Goal: Information Seeking & Learning: Check status

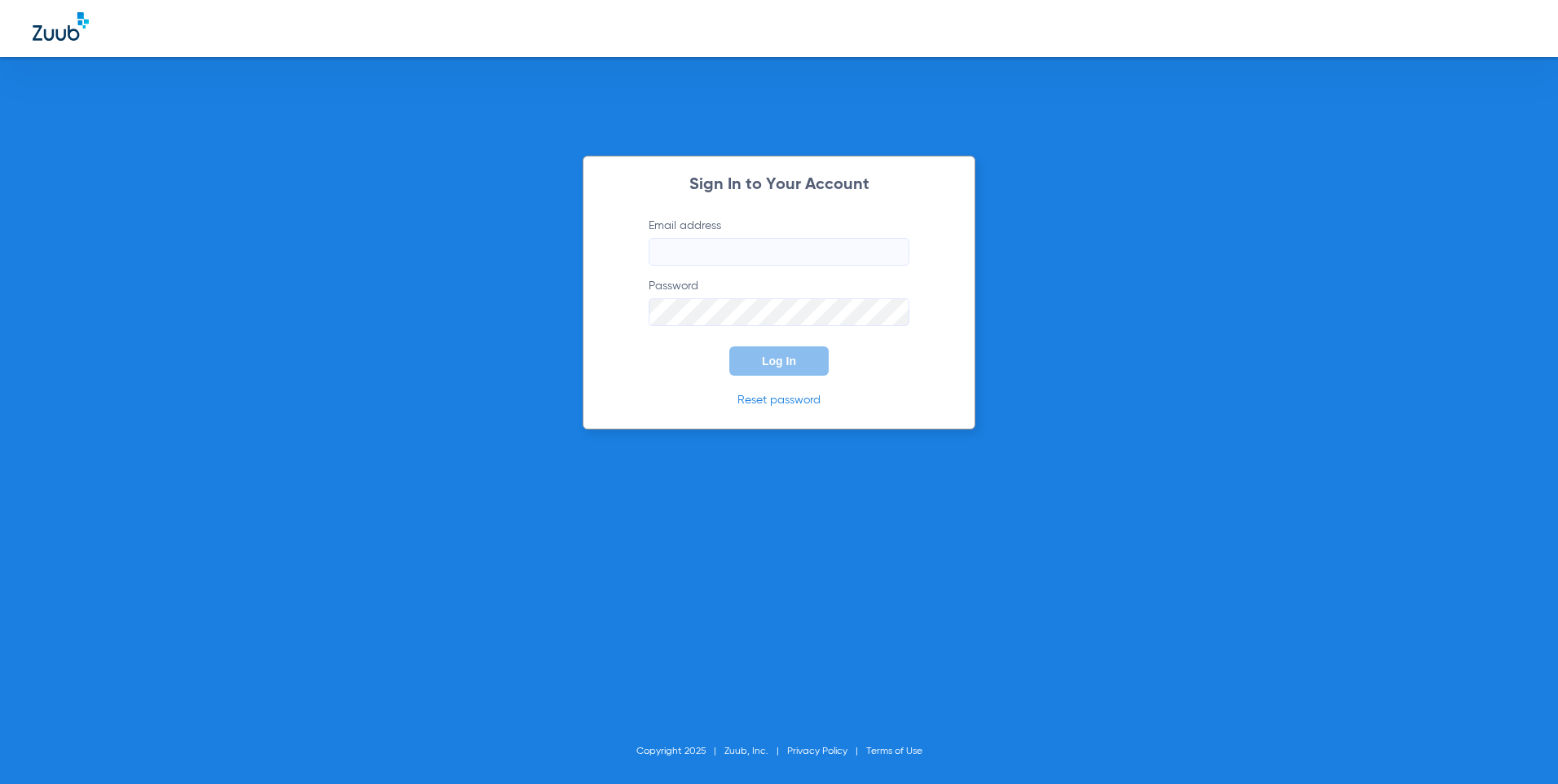
type input "[EMAIL_ADDRESS][DOMAIN_NAME]"
click at [785, 362] on span "Log In" at bounding box center [779, 361] width 34 height 13
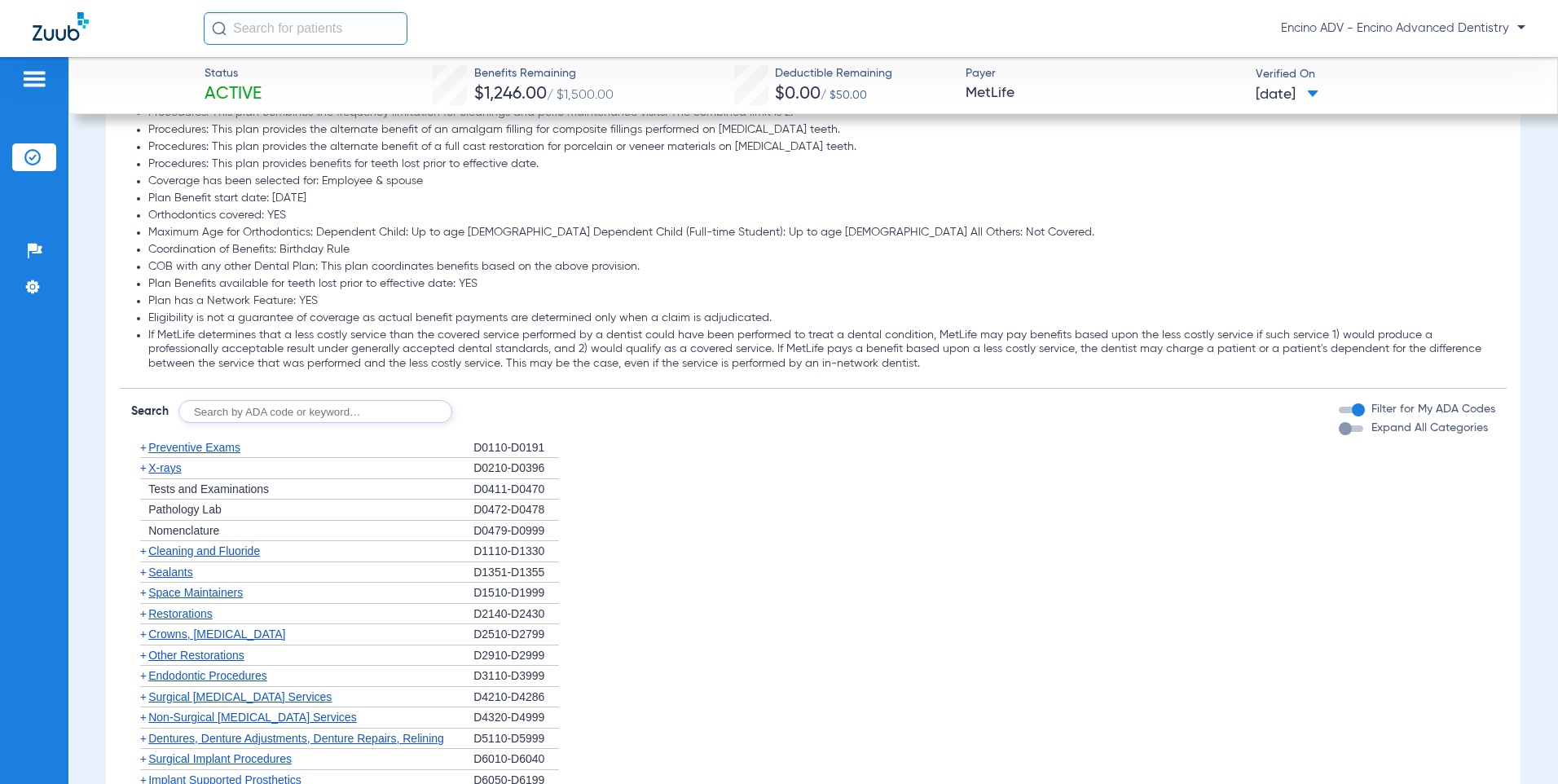
scroll to position [1629, 0]
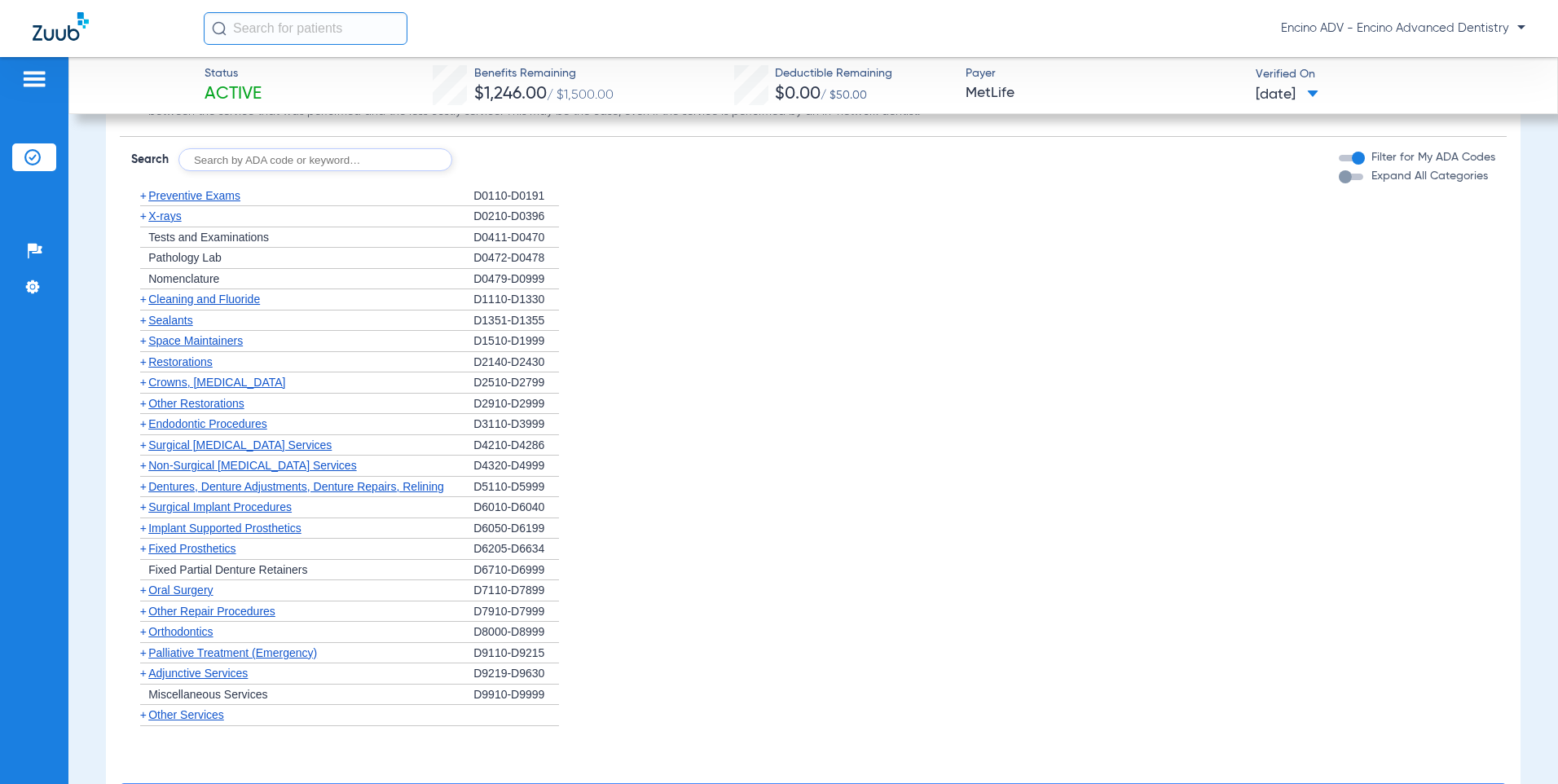
click at [255, 463] on span "Non-Surgical [MEDICAL_DATA] Services" at bounding box center [251, 464] width 208 height 13
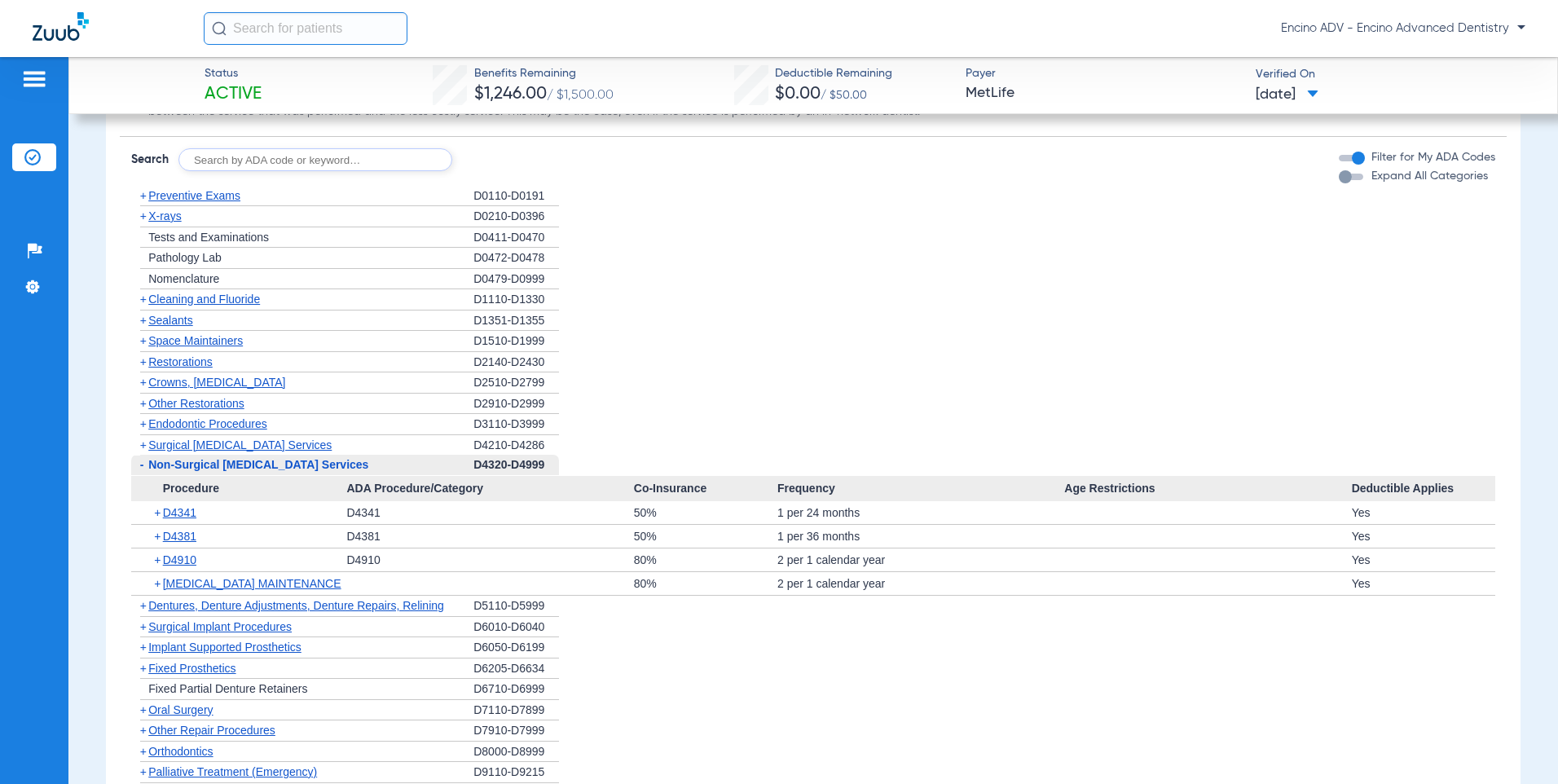
click at [185, 551] on div "+ D4910" at bounding box center [244, 560] width 204 height 23
click at [185, 559] on span "D4910" at bounding box center [180, 559] width 34 height 13
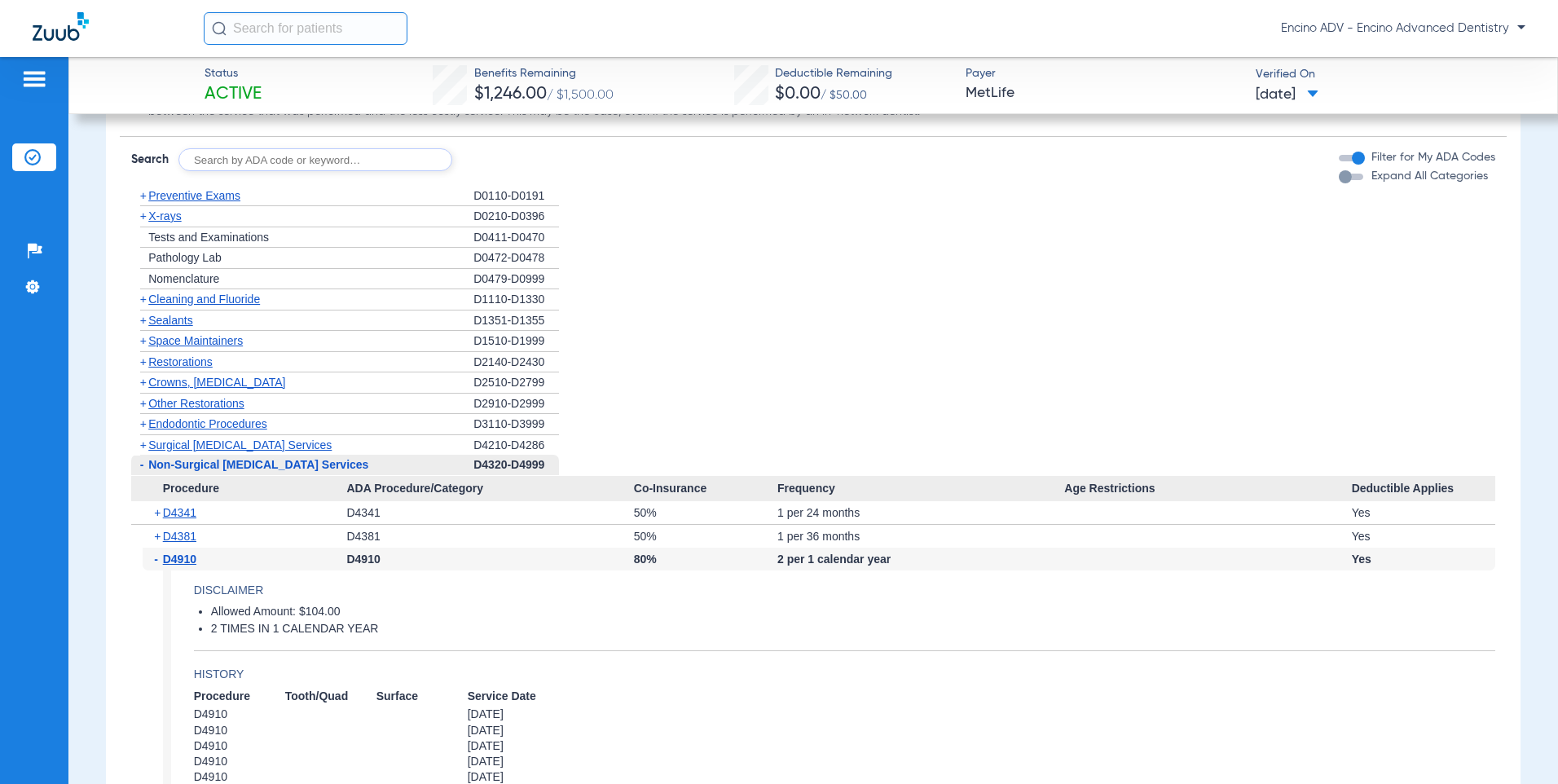
click at [185, 559] on span "D4910" at bounding box center [180, 558] width 34 height 13
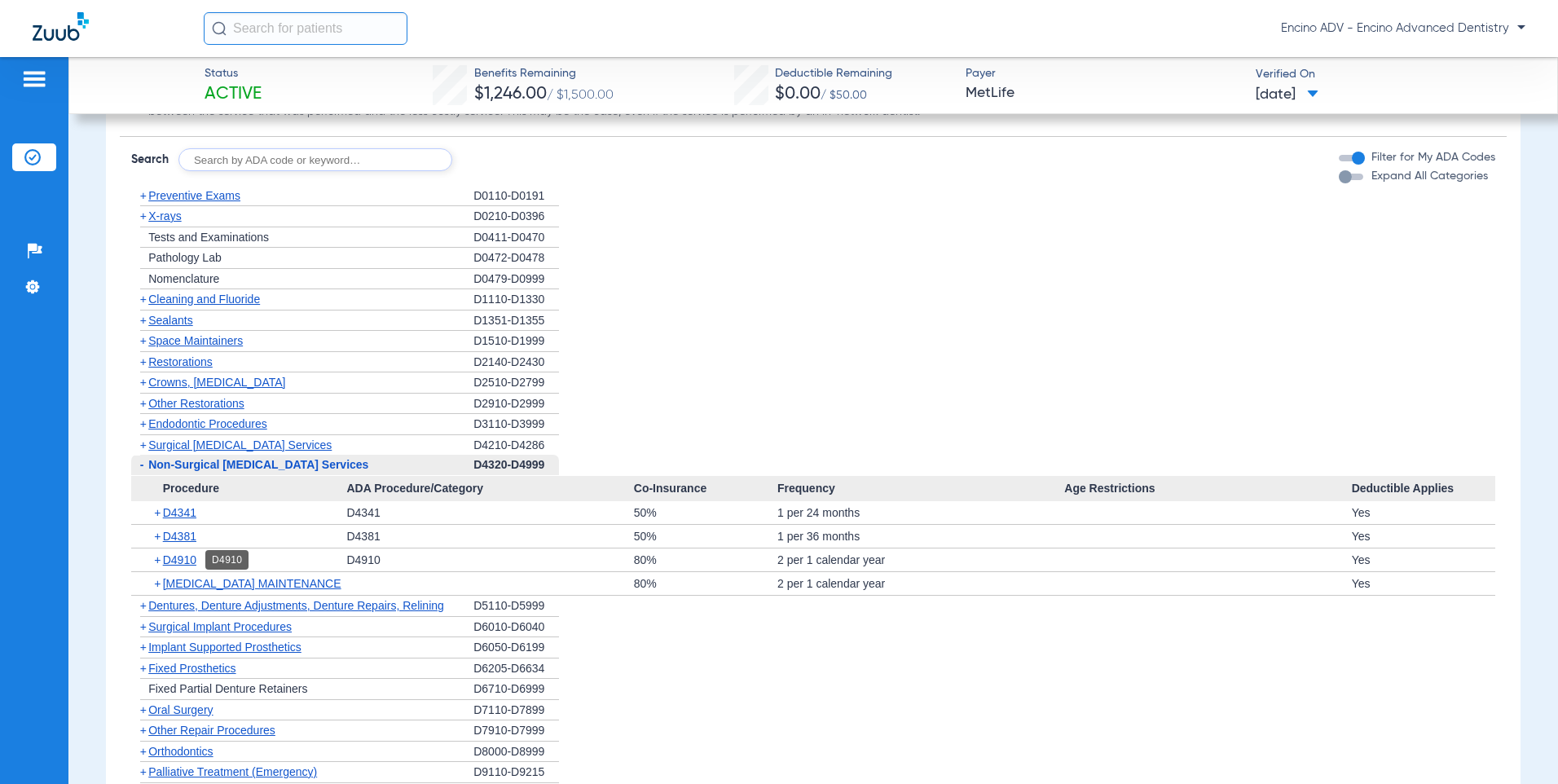
click at [191, 566] on span "D4910" at bounding box center [180, 559] width 34 height 13
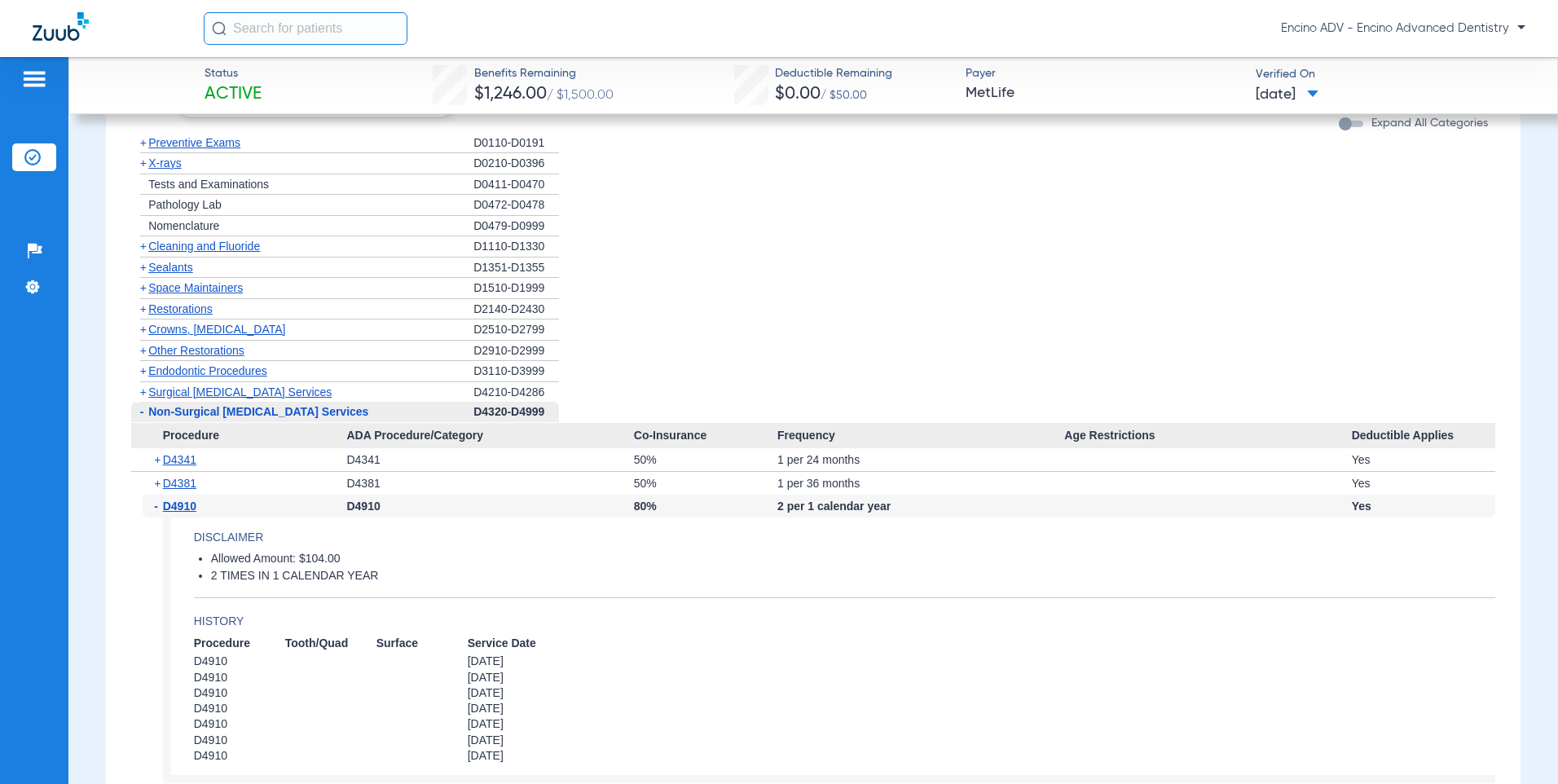
scroll to position [1710, 0]
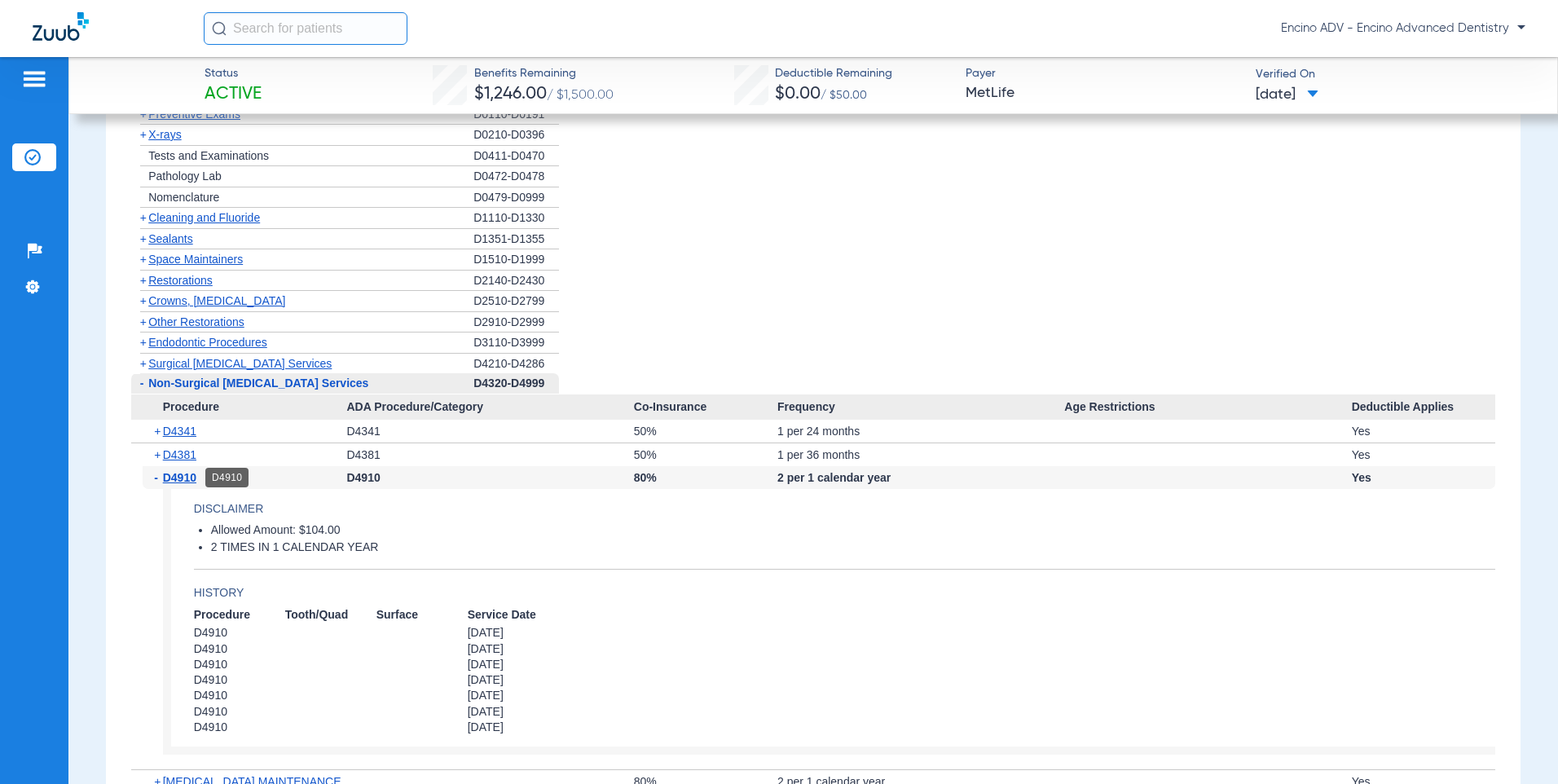
click at [184, 477] on span "D4910" at bounding box center [180, 477] width 34 height 13
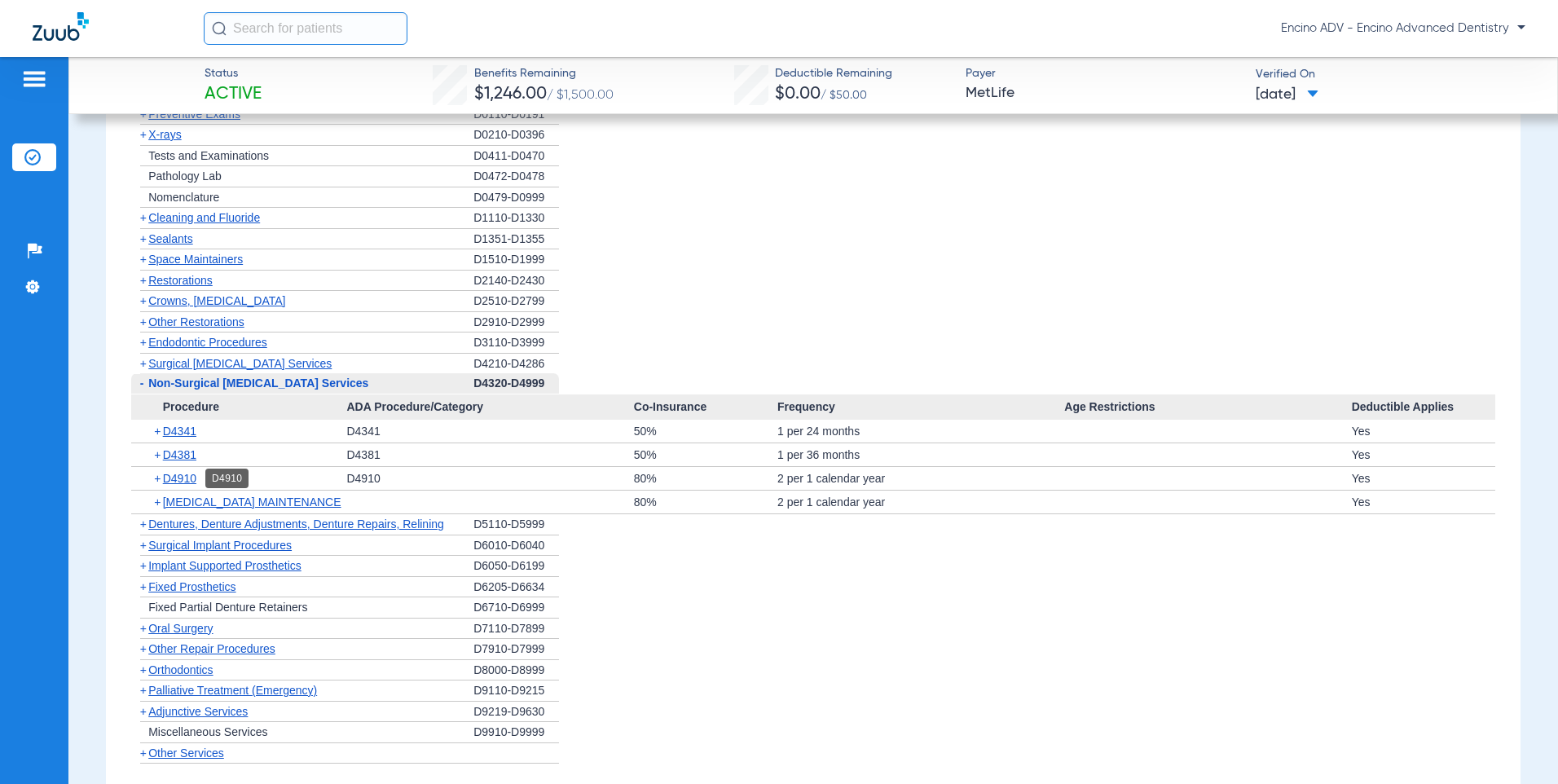
click at [184, 479] on span "D4910" at bounding box center [180, 478] width 34 height 13
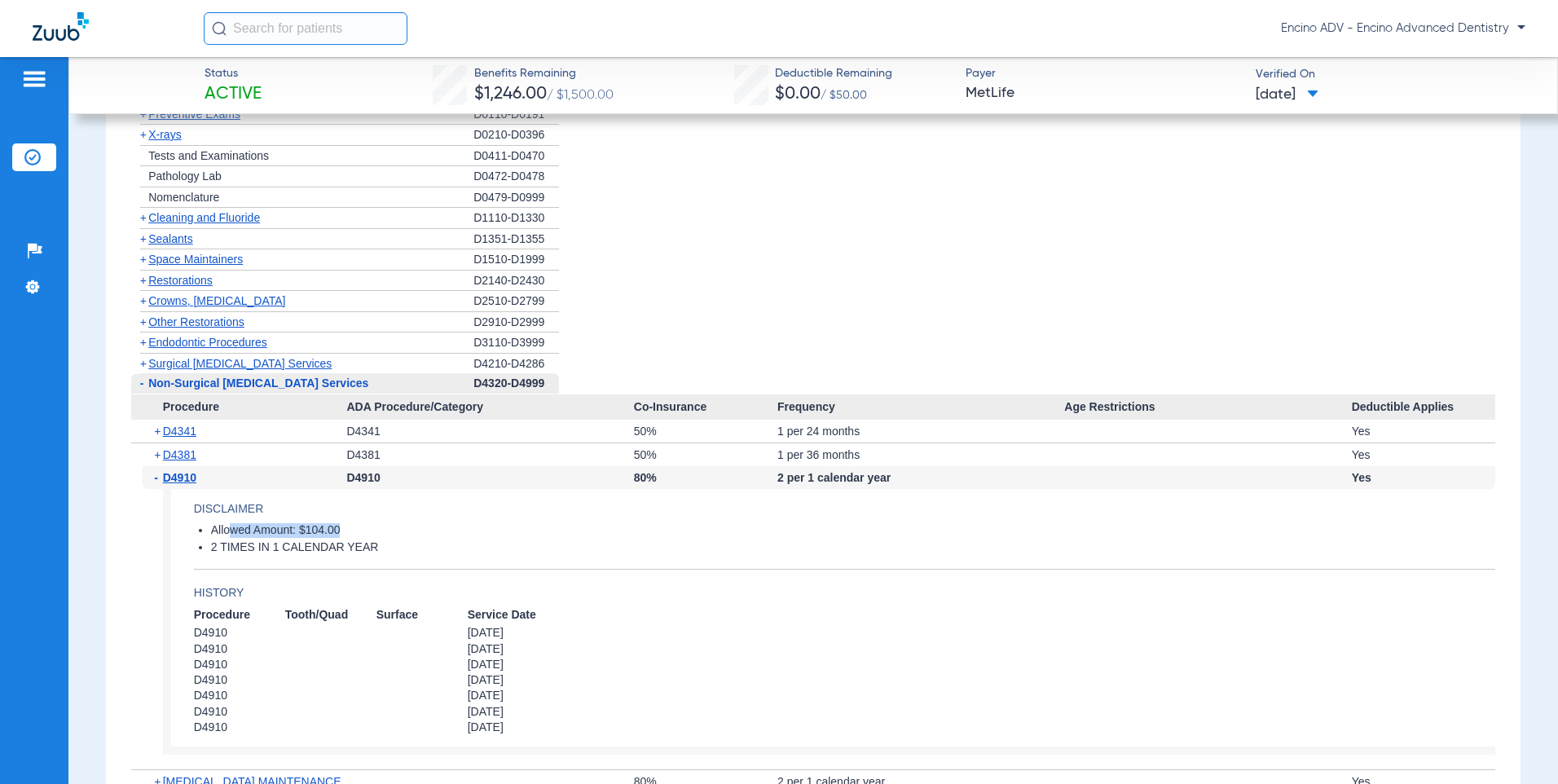
drag, startPoint x: 345, startPoint y: 531, endPoint x: 227, endPoint y: 529, distance: 118.0
click at [227, 529] on li "Allowed Amount: $104.00" at bounding box center [853, 530] width 1284 height 15
click at [401, 545] on li "2 TIMES IN 1 CALENDAR YEAR" at bounding box center [853, 547] width 1284 height 15
drag, startPoint x: 351, startPoint y: 534, endPoint x: 192, endPoint y: 535, distance: 159.0
click at [192, 535] on app-benefits-detail "Disclaimer Allowed Amount: $104.00 2 TIMES IN 1 CALENDAR YEAR History Procedure…" at bounding box center [830, 622] width 1333 height 266
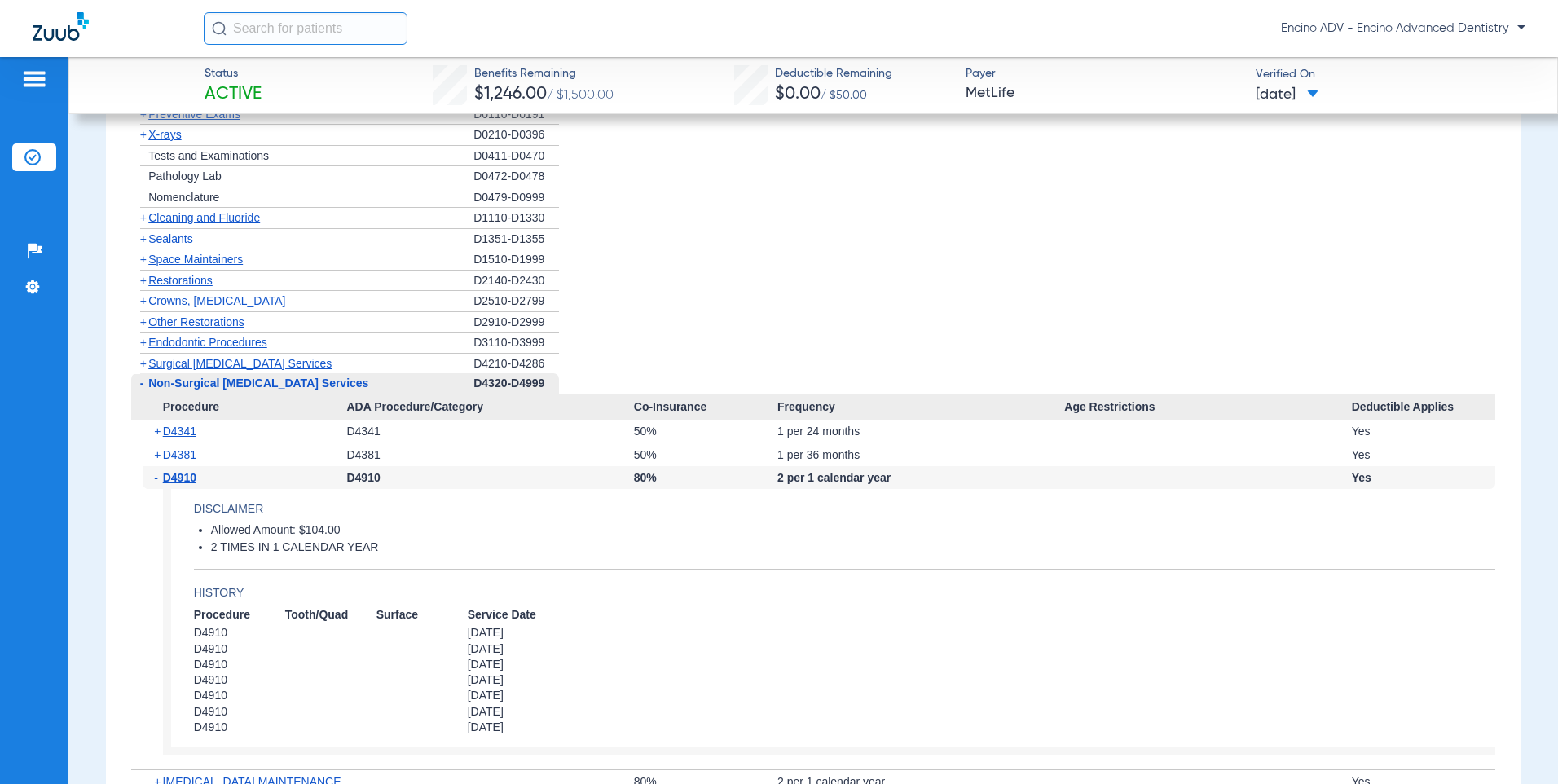
drag, startPoint x: 192, startPoint y: 535, endPoint x: 434, endPoint y: 494, distance: 245.4
click at [434, 494] on app-benefits-detail "Disclaimer Allowed Amount: $104.00 2 TIMES IN 1 CALENDAR YEAR History Procedure…" at bounding box center [830, 622] width 1333 height 266
drag, startPoint x: 338, startPoint y: 535, endPoint x: 195, endPoint y: 525, distance: 143.3
click at [195, 525] on ul "Allowed Amount: $104.00 2 TIMES IN 1 CALENDAR YEAR" at bounding box center [845, 538] width 1302 height 32
click at [425, 521] on app-benefits-detail "Disclaimer Allowed Amount: $104.00 2 TIMES IN 1 CALENDAR YEAR History Procedure…" at bounding box center [830, 622] width 1333 height 266
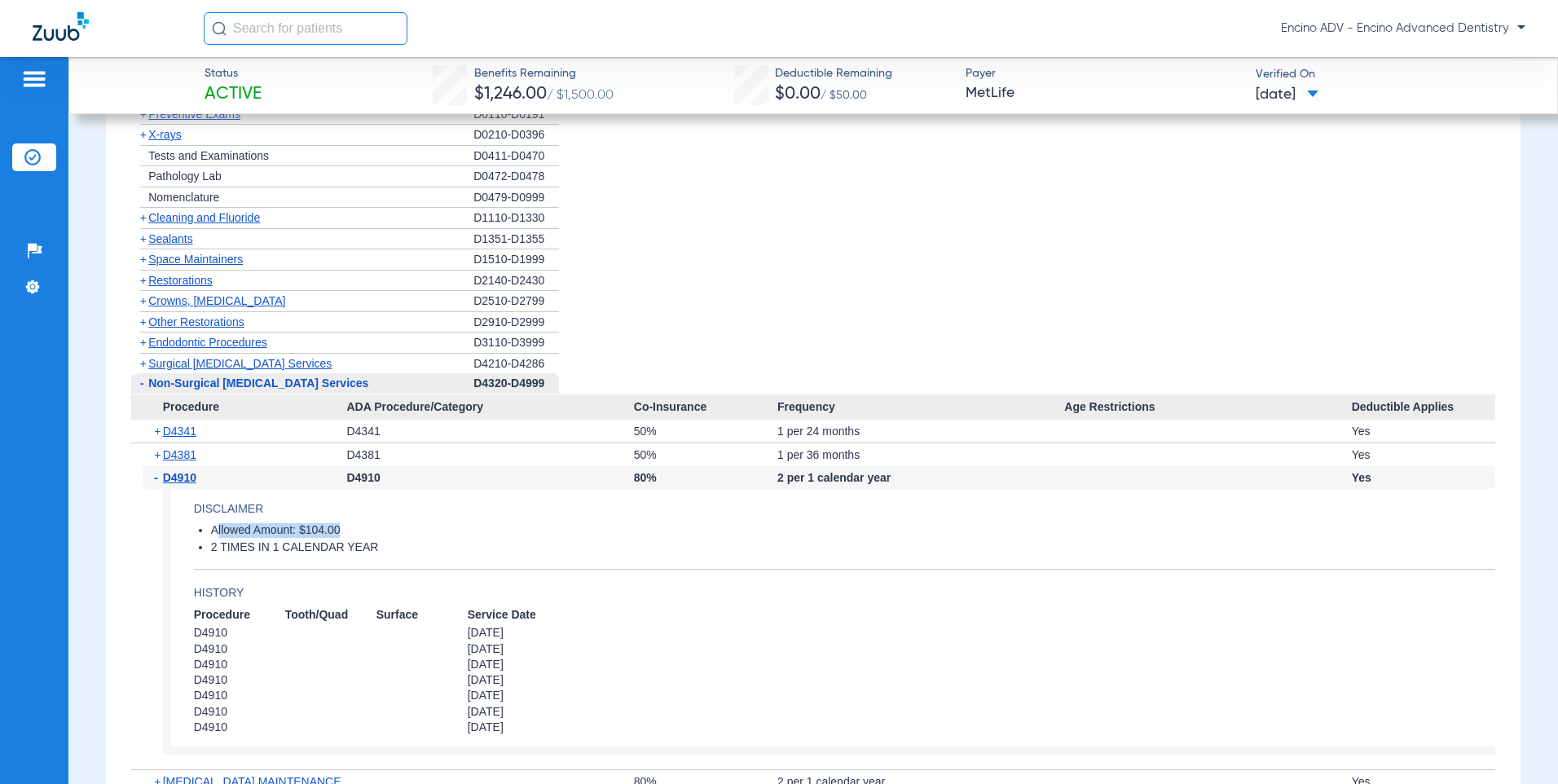
drag, startPoint x: 215, startPoint y: 531, endPoint x: 360, endPoint y: 533, distance: 145.0
click at [360, 533] on li "Allowed Amount: $104.00" at bounding box center [853, 530] width 1284 height 15
drag, startPoint x: 360, startPoint y: 533, endPoint x: 349, endPoint y: 529, distance: 11.7
click at [349, 529] on li "Allowed Amount: $104.00" at bounding box center [853, 530] width 1284 height 15
drag, startPoint x: 347, startPoint y: 528, endPoint x: 205, endPoint y: 528, distance: 142.0
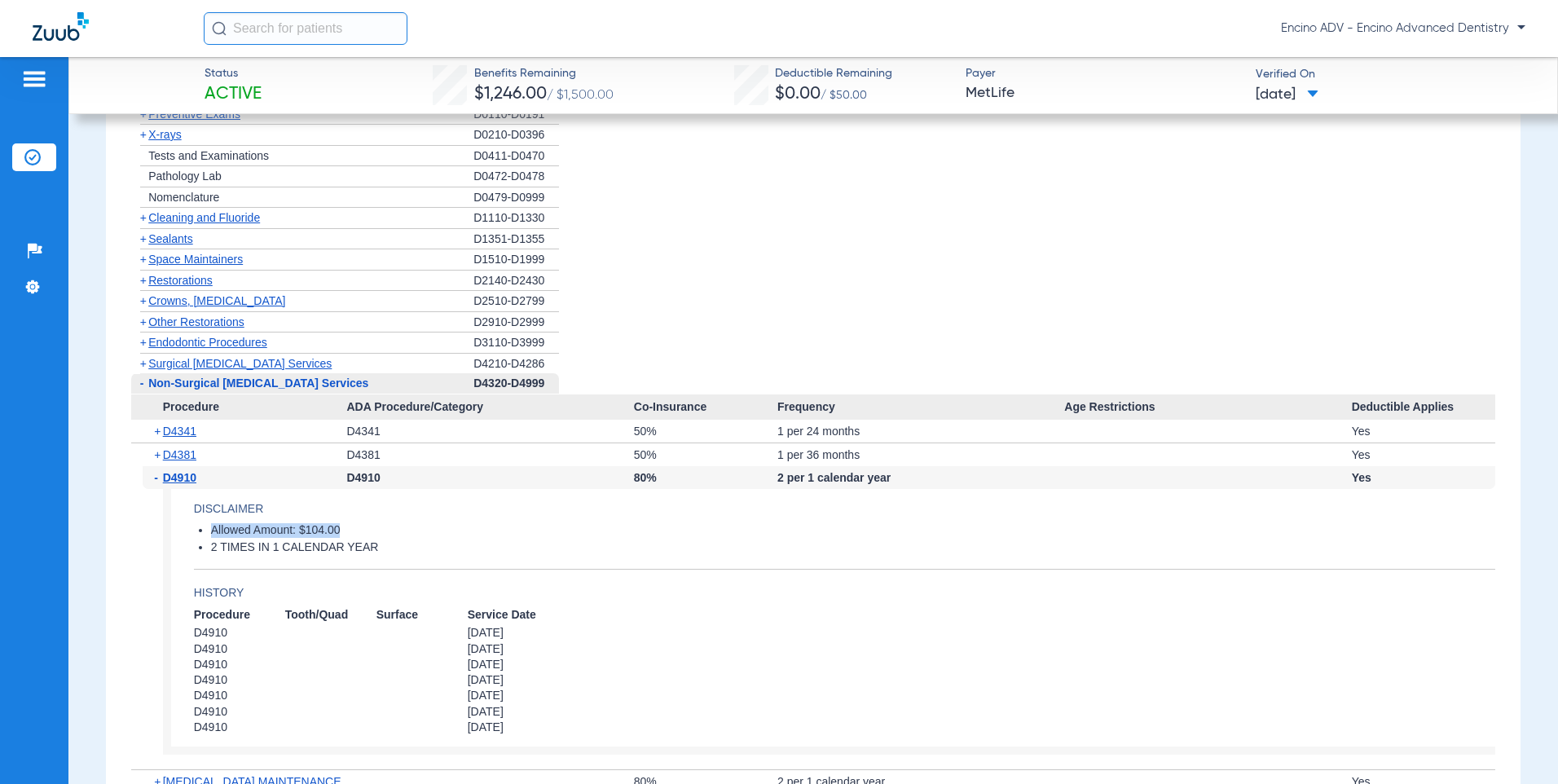
click at [205, 528] on ul "Allowed Amount: $104.00 2 TIMES IN 1 CALENDAR YEAR" at bounding box center [845, 538] width 1302 height 32
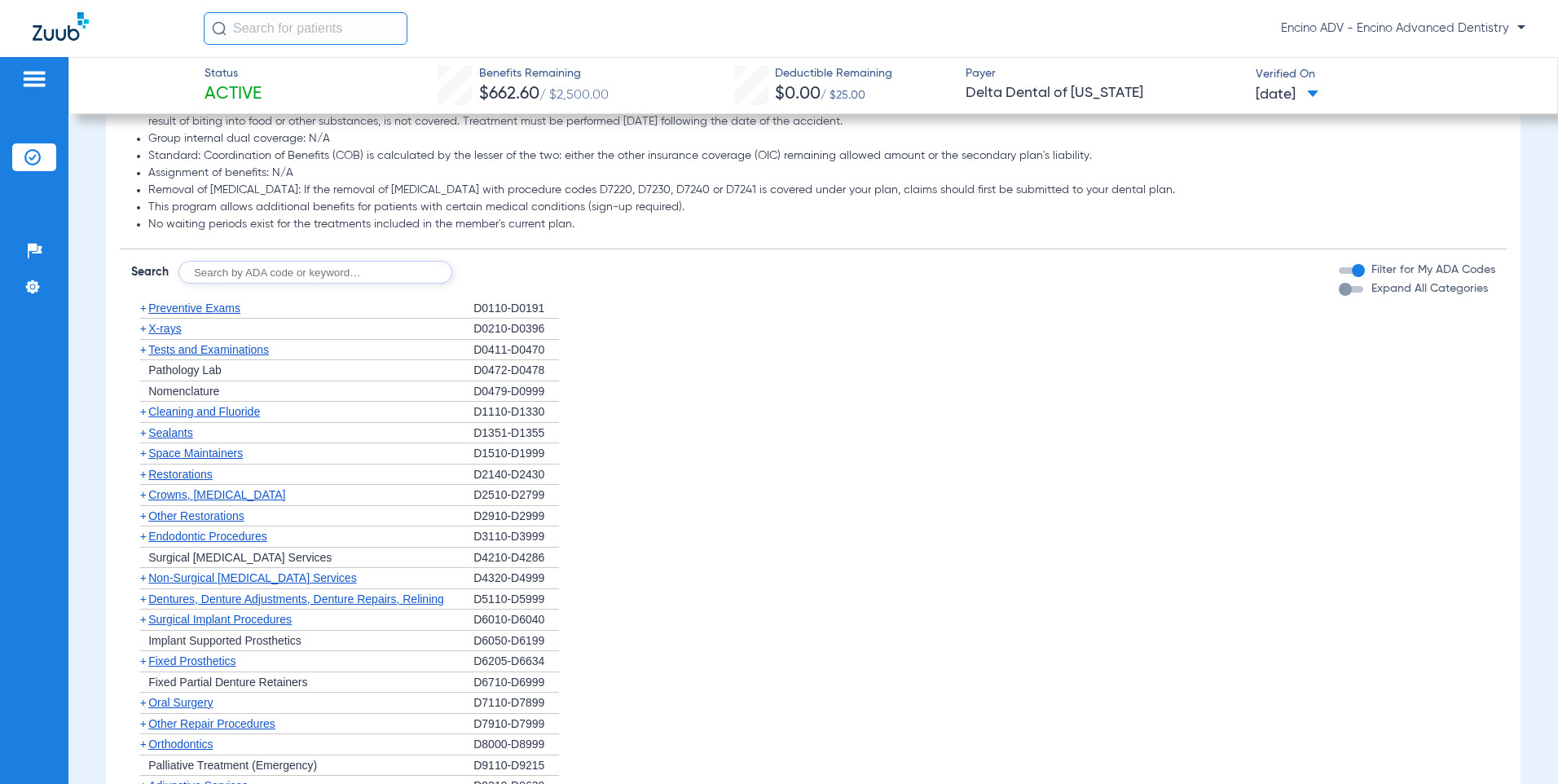
scroll to position [1059, 0]
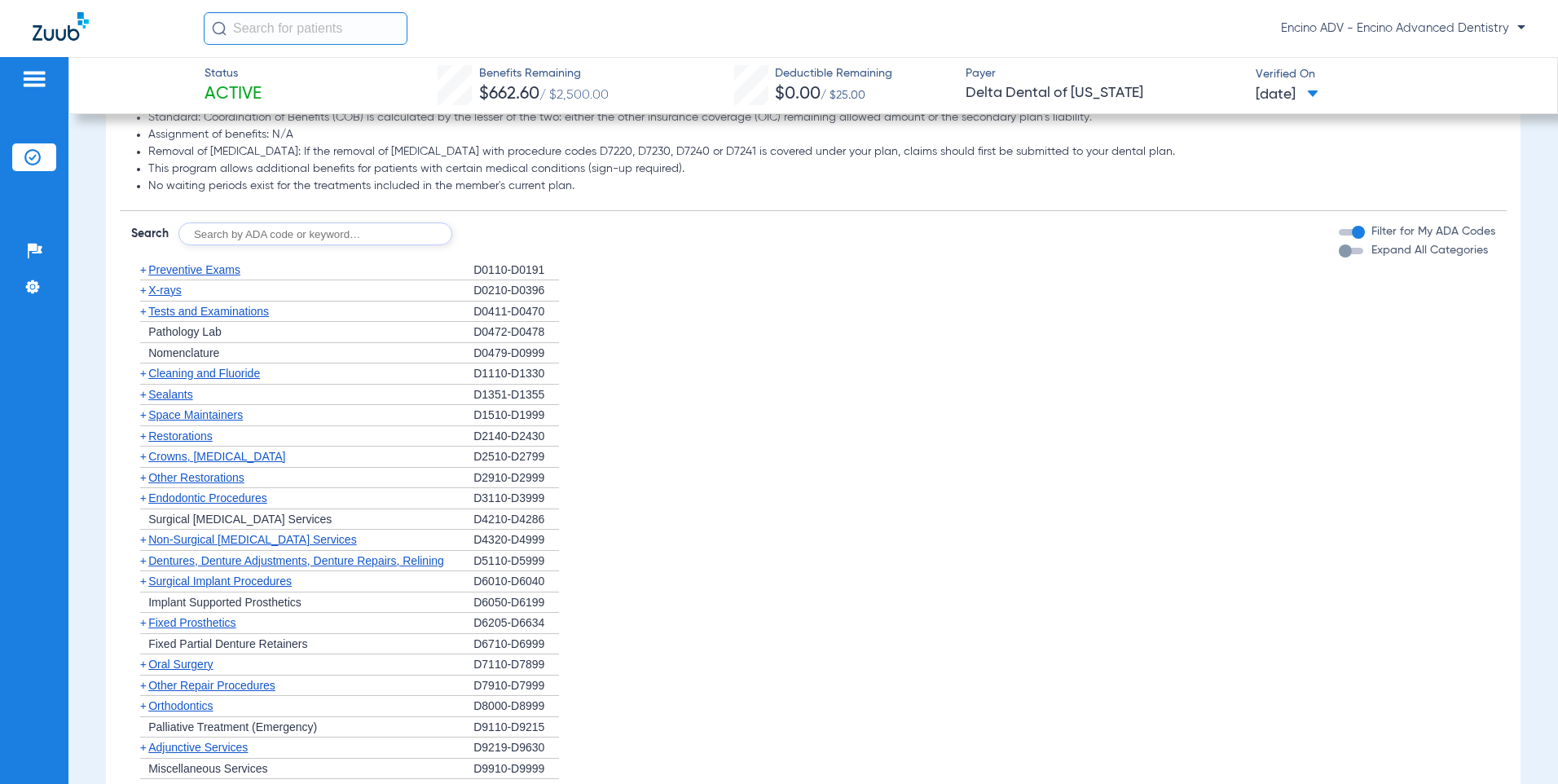
click at [221, 513] on div "+ Surgical [MEDICAL_DATA] Services" at bounding box center [303, 520] width 342 height 21
click at [226, 533] on span "Non-Surgical [MEDICAL_DATA] Services" at bounding box center [251, 538] width 208 height 13
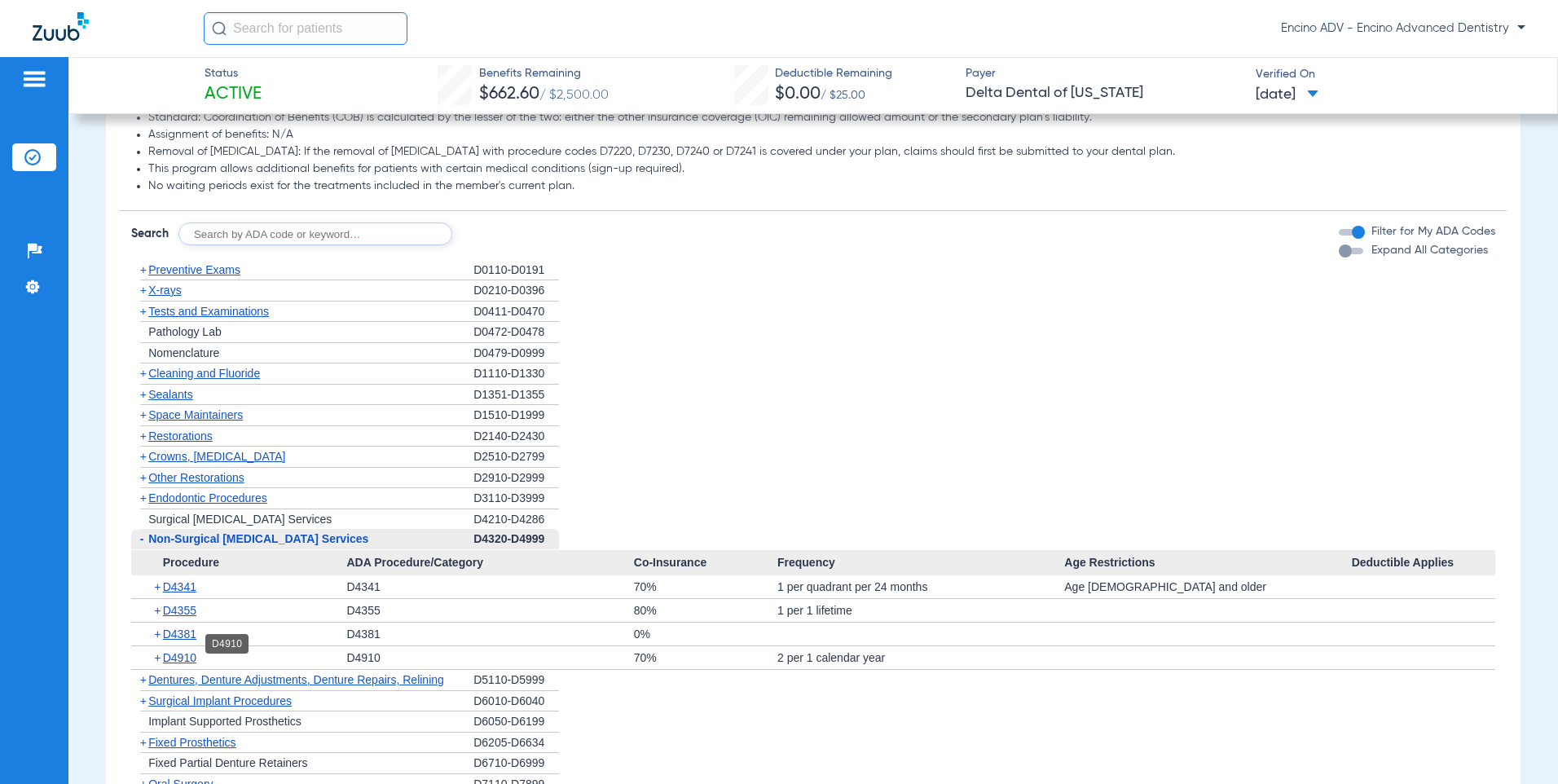
click at [187, 651] on span "D4910" at bounding box center [180, 656] width 34 height 13
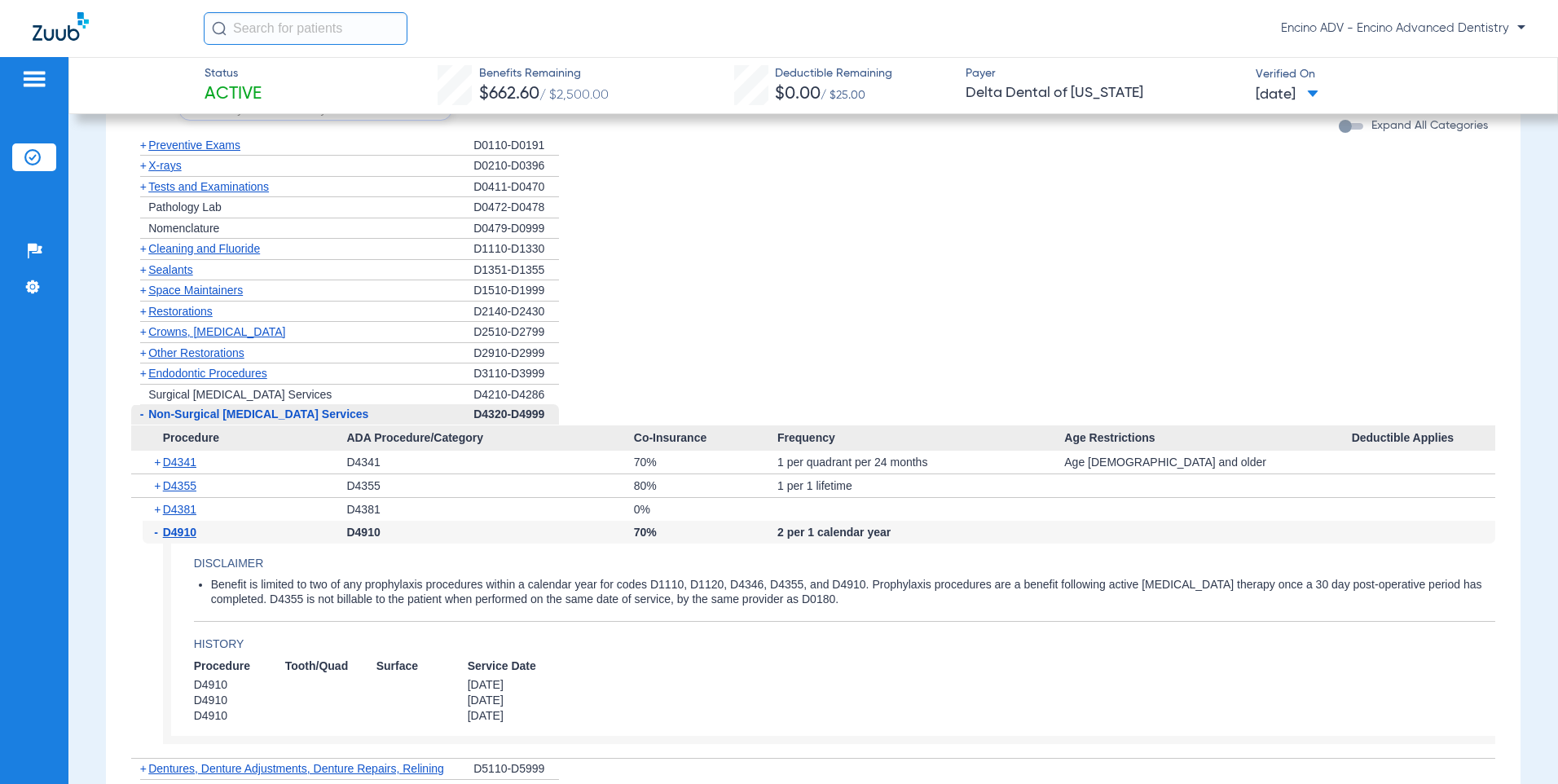
scroll to position [1222, 0]
